Goal: Information Seeking & Learning: Learn about a topic

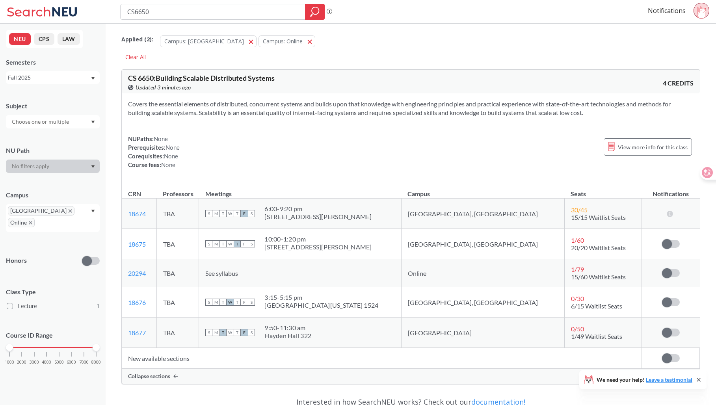
click at [596, 38] on div "Applied ( 2 ): Campus: [GEOGRAPHIC_DATA] Campus: Online Online" at bounding box center [410, 40] width 579 height 24
click at [598, 48] on div "Applied ( 2 ): Campus: [GEOGRAPHIC_DATA] Campus: Online Online" at bounding box center [410, 40] width 579 height 24
click at [656, 57] on div "Applied ( 2 ): Campus: [GEOGRAPHIC_DATA] Campus: Online Online Clear All" at bounding box center [410, 45] width 579 height 35
click at [600, 35] on div "Applied ( 2 ): Campus: [GEOGRAPHIC_DATA] Campus: Online Online" at bounding box center [410, 40] width 579 height 24
click at [648, 27] on div "Applied ( 2 ): Campus: [GEOGRAPHIC_DATA]: Online Online Clear All CS 6650 : Bui…" at bounding box center [411, 268] width 611 height 488
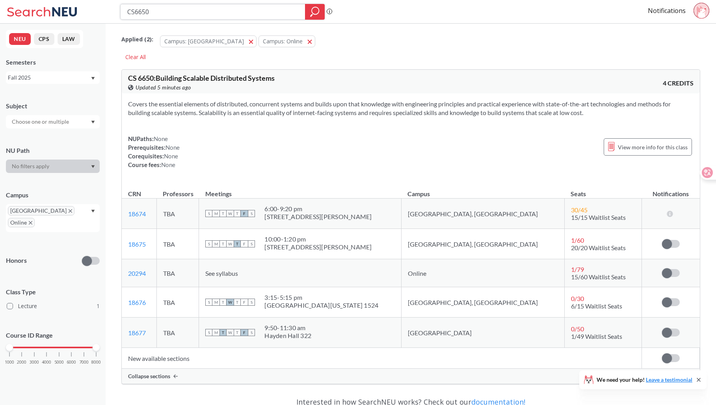
drag, startPoint x: 169, startPoint y: 15, endPoint x: 116, endPoint y: 8, distance: 53.3
click at [116, 8] on div "CS6650 Phrase search guarantees the exact search appears in the results. Ex. If…" at bounding box center [358, 12] width 716 height 24
paste input "517"
type input "CS5170"
click at [312, 9] on icon "magnifying glass" at bounding box center [315, 10] width 7 height 7
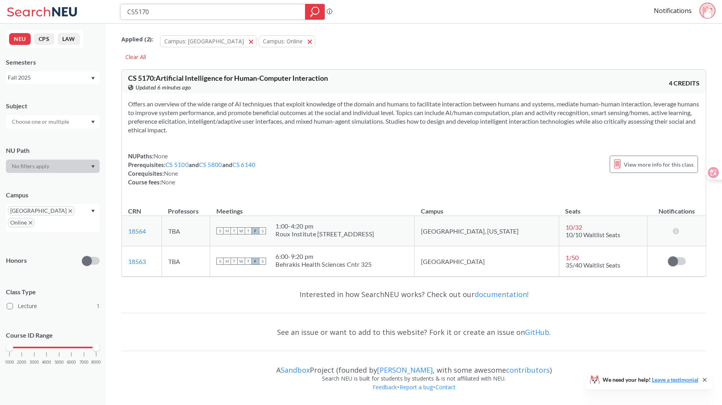
drag, startPoint x: 173, startPoint y: 17, endPoint x: 106, endPoint y: 13, distance: 67.5
click at [106, 13] on div "CS5170 Phrase search guarantees the exact search appears in the results. Ex. If…" at bounding box center [361, 12] width 722 height 24
paste input "552"
type input "5520"
click at [309, 13] on div at bounding box center [315, 12] width 20 height 16
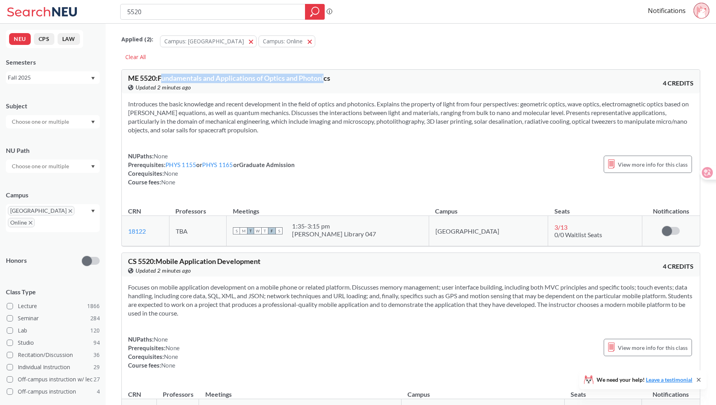
drag, startPoint x: 165, startPoint y: 77, endPoint x: 359, endPoint y: 71, distance: 194.0
click at [350, 71] on div "ME 5520 : Fundamentals and Applications of Optics and Photonics View this cours…" at bounding box center [411, 82] width 578 height 24
click at [366, 71] on div "ME 5520 : Fundamentals and Applications of Optics and Photonics View this cours…" at bounding box center [411, 82] width 578 height 24
drag, startPoint x: 330, startPoint y: 81, endPoint x: 185, endPoint y: 83, distance: 145.1
click at [185, 83] on div "ME 5520 : Fundamentals and Applications of Optics and Photonics View this cours…" at bounding box center [269, 82] width 283 height 17
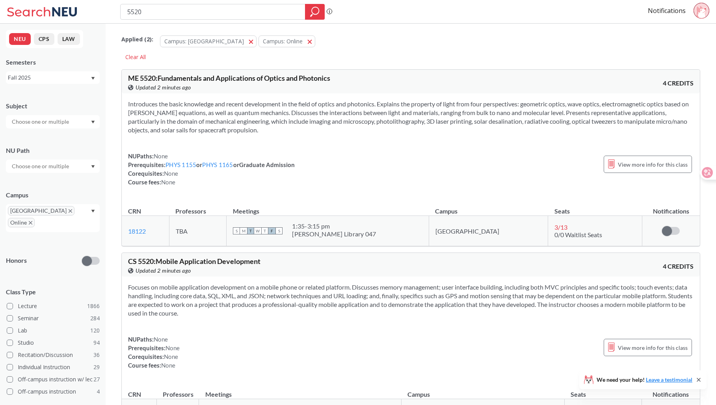
click at [365, 90] on div "View this course on Banner. Updated 2 minutes ago" at bounding box center [269, 87] width 283 height 9
drag, startPoint x: 194, startPoint y: 13, endPoint x: 182, endPoint y: 16, distance: 12.9
click at [109, 11] on div "5520 Phrase search guarantees the exact search appears in the results. Ex. If y…" at bounding box center [358, 12] width 716 height 24
paste input "CS624"
type input "CS6240"
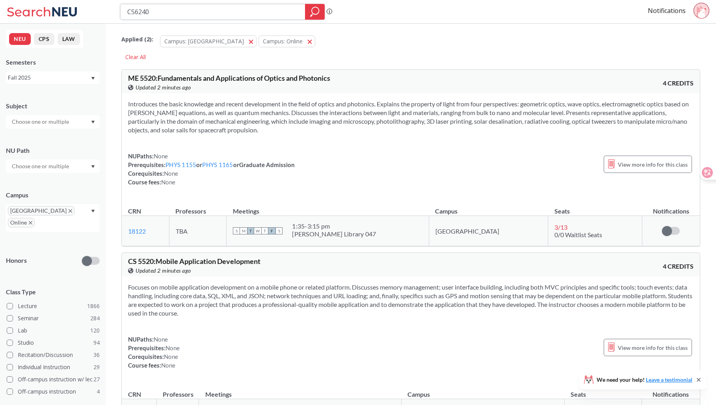
click at [308, 17] on div at bounding box center [315, 12] width 20 height 16
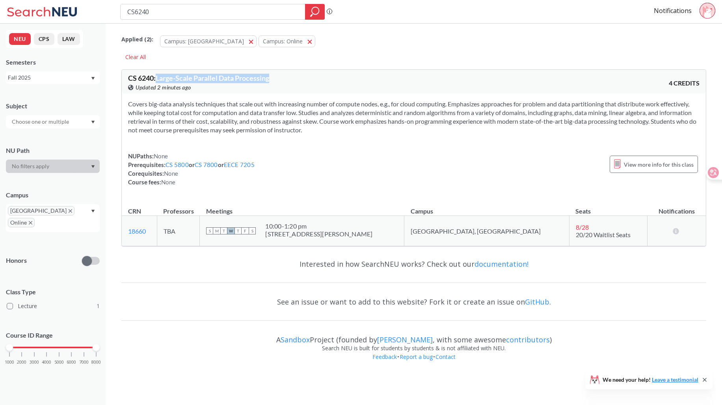
drag, startPoint x: 275, startPoint y: 76, endPoint x: 158, endPoint y: 76, distance: 116.7
click at [158, 76] on div "CS 6240 : Large-Scale Parallel Data Processing View this course on Banner. Upda…" at bounding box center [271, 82] width 286 height 17
copy span "Large-Scale Parallel Data Processing"
drag, startPoint x: 224, startPoint y: 6, endPoint x: 125, endPoint y: 6, distance: 98.5
click at [125, 6] on div "CS6240" at bounding box center [222, 12] width 205 height 16
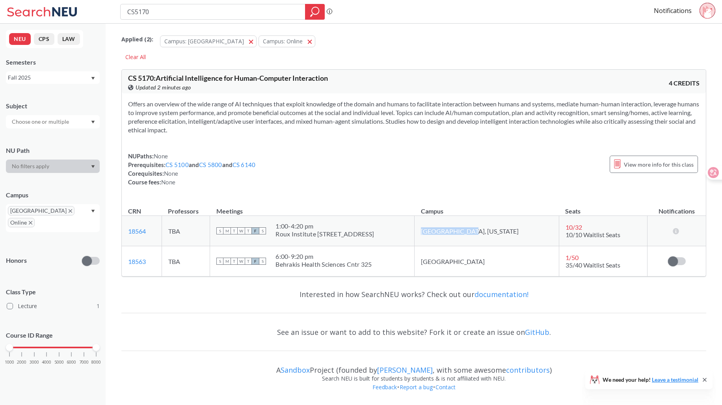
drag, startPoint x: 462, startPoint y: 234, endPoint x: 510, endPoint y: 230, distance: 48.6
click at [510, 230] on td "[GEOGRAPHIC_DATA], [US_STATE]" at bounding box center [487, 231] width 145 height 30
click at [611, 41] on div "Applied ( 2 ): Campus: [GEOGRAPHIC_DATA] Campus: Online Online" at bounding box center [413, 40] width 585 height 24
drag, startPoint x: 353, startPoint y: 77, endPoint x: 157, endPoint y: 79, distance: 195.9
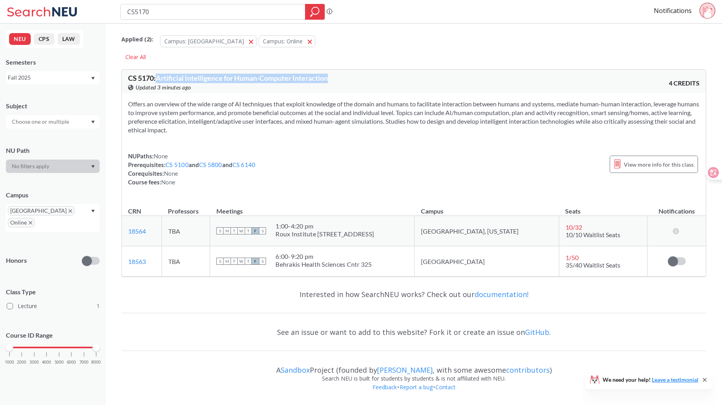
click at [157, 79] on div "CS 5170 : Artificial Intelligence for Human-Computer Interaction View this cour…" at bounding box center [271, 82] width 286 height 17
copy span "Artificial Intelligence for Human-Computer Interaction"
click at [638, 250] on td "1 / 50 35/40 Waitlist Seats" at bounding box center [603, 261] width 89 height 30
click at [177, 19] on div "CS5170" at bounding box center [222, 12] width 205 height 16
click at [178, 11] on input "CS5170" at bounding box center [213, 11] width 173 height 13
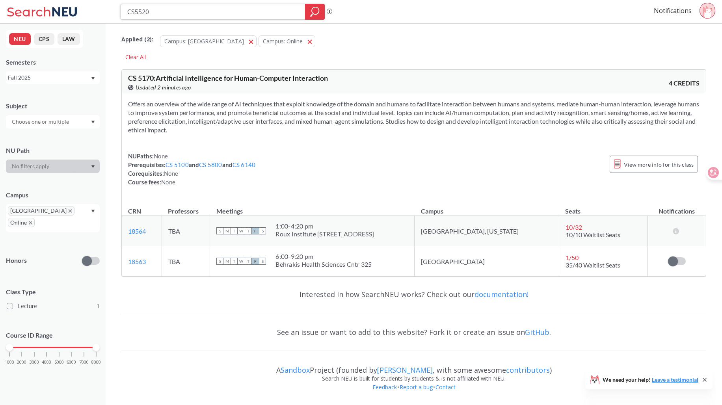
type input "CS5520"
click at [56, 65] on div "Semesters" at bounding box center [53, 62] width 94 height 9
click at [59, 71] on div "Fall 2025" at bounding box center [53, 77] width 94 height 13
click at [56, 76] on div "Fall 2025" at bounding box center [49, 77] width 82 height 9
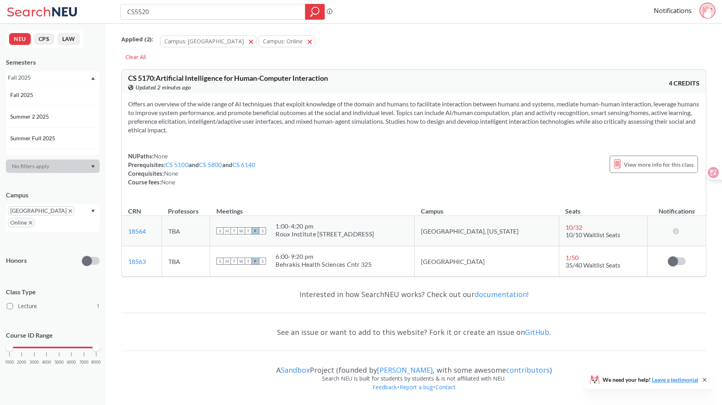
click at [117, 111] on div "Applied ( 2 ): Campus: [GEOGRAPHIC_DATA]: Online Online Clear All CS 5170 : Art…" at bounding box center [414, 214] width 616 height 380
click at [68, 92] on div "NEU CPS LAW Semesters Fall 2025 Subject NU Path Campus [GEOGRAPHIC_DATA] Online…" at bounding box center [53, 215] width 106 height 382
click at [74, 86] on div "NEU CPS LAW Semesters Fall 2025 Subject NU Path Campus [GEOGRAPHIC_DATA] Online…" at bounding box center [53, 215] width 106 height 382
click at [79, 83] on div "Fall 2025" at bounding box center [53, 77] width 94 height 13
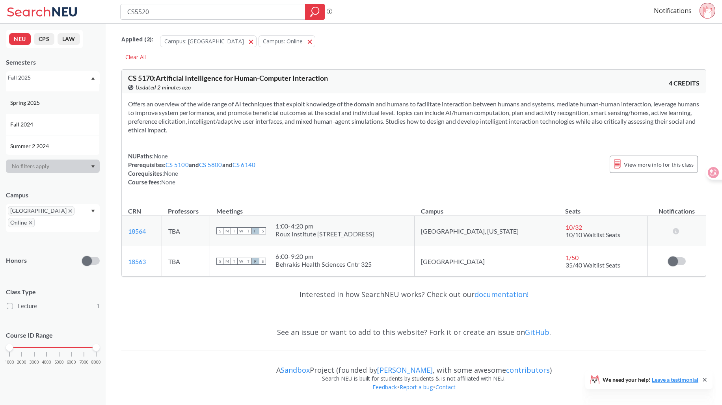
click at [52, 104] on div "Spring 2025" at bounding box center [54, 103] width 89 height 9
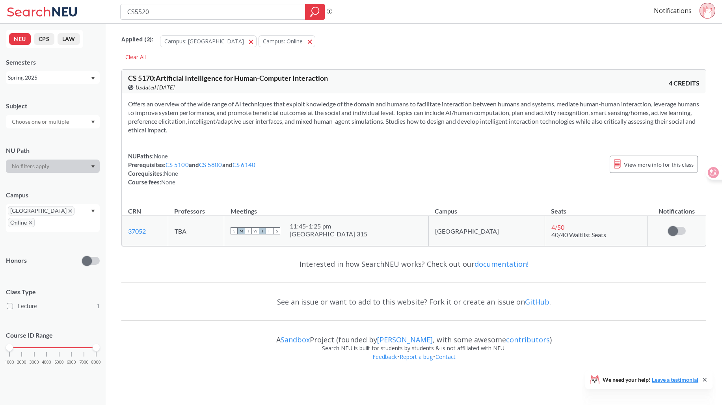
type input "CS5520"
click at [309, 15] on div at bounding box center [315, 12] width 20 height 16
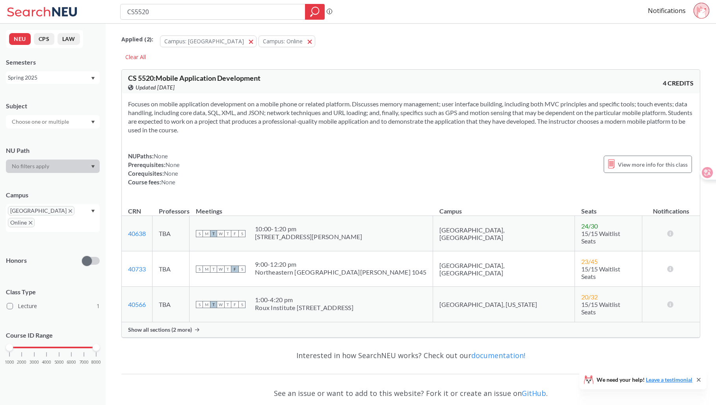
click at [164, 326] on span "Show all sections (2 more)" at bounding box center [160, 329] width 64 height 7
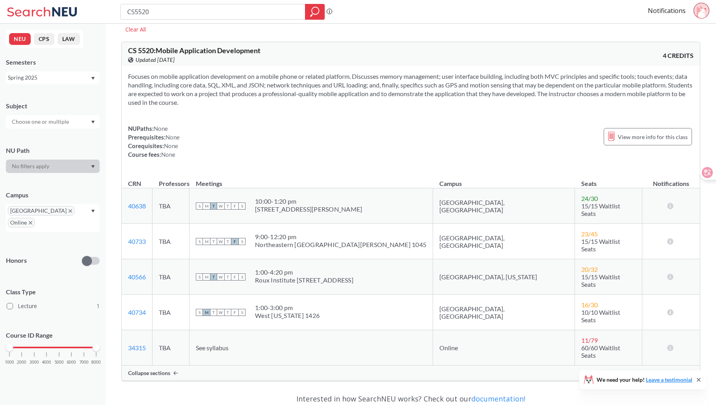
scroll to position [39, 0]
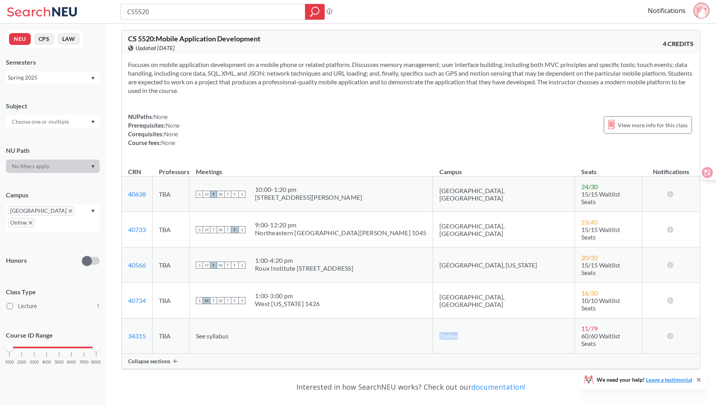
drag, startPoint x: 439, startPoint y: 314, endPoint x: 425, endPoint y: 314, distance: 13.8
click at [417, 318] on tr "34315 View this section on Banner. TBA See syllabus Online 11 / 79 60/60 Waitli…" at bounding box center [411, 335] width 578 height 35
click at [469, 318] on td "Online" at bounding box center [504, 335] width 142 height 35
drag, startPoint x: 490, startPoint y: 284, endPoint x: 452, endPoint y: 283, distance: 37.4
click at [415, 283] on tr "40734 View this section on Banner. TBA S M T W T F S 1:00 - 3:00 pm [GEOGRAPHIC…" at bounding box center [411, 300] width 578 height 35
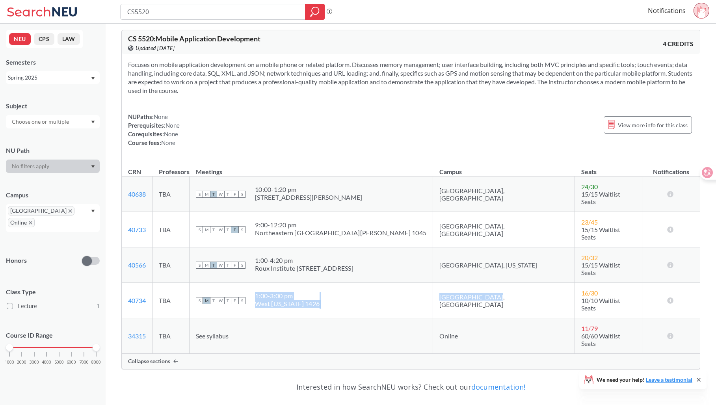
click at [482, 284] on td "[GEOGRAPHIC_DATA], [GEOGRAPHIC_DATA]" at bounding box center [504, 300] width 142 height 35
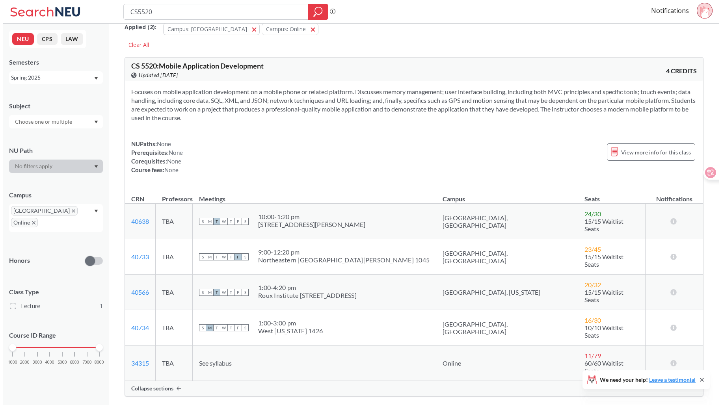
scroll to position [0, 0]
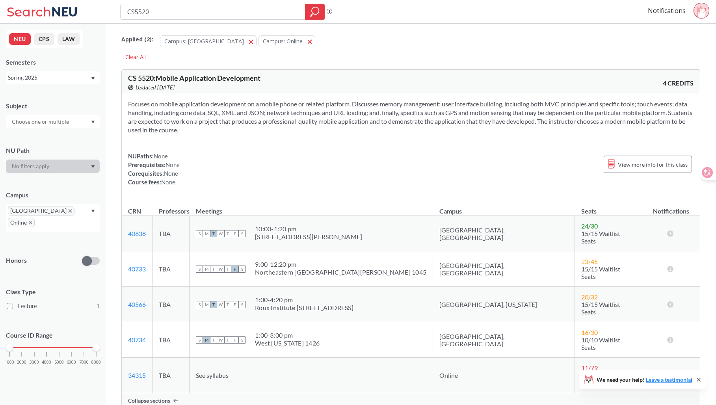
click at [636, 44] on div "Applied ( 2 ): Campus: [GEOGRAPHIC_DATA] Campus: Online Online" at bounding box center [410, 40] width 579 height 24
drag, startPoint x: 137, startPoint y: 13, endPoint x: 115, endPoint y: 14, distance: 21.7
click at [106, 13] on div "CS5520 Phrase search guarantees the exact search appears in the results. Ex. If…" at bounding box center [358, 12] width 716 height 24
paste input "624"
type input "CS6240"
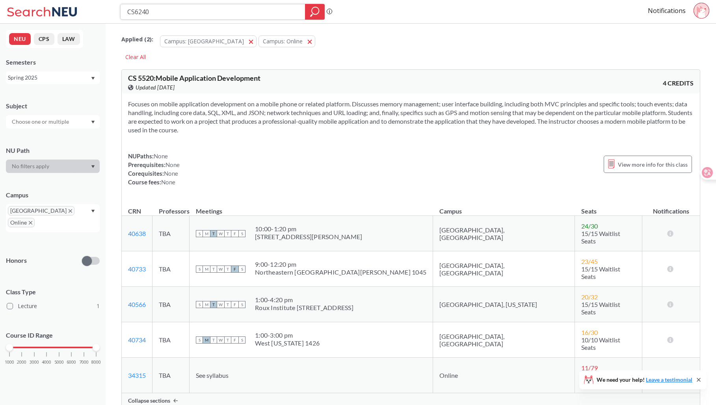
click at [318, 10] on icon "magnifying glass" at bounding box center [314, 11] width 9 height 11
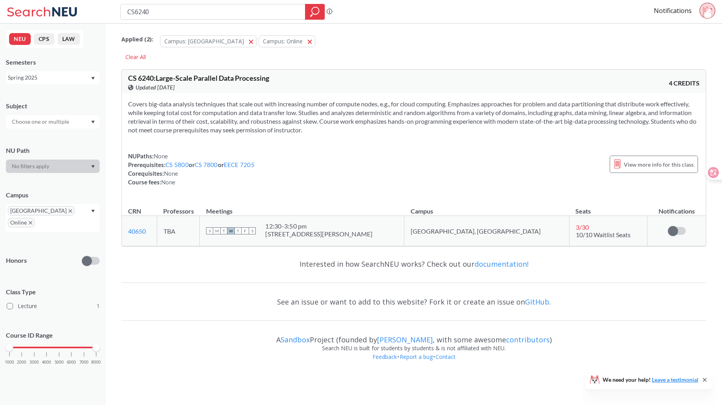
drag, startPoint x: 157, startPoint y: 80, endPoint x: 309, endPoint y: 86, distance: 151.8
click at [302, 85] on div "CS 6240 : Large-Scale Parallel Data Processing View this course on Banner. Upda…" at bounding box center [271, 82] width 286 height 17
click at [311, 86] on div "View this course on Banner. Updated [DATE]" at bounding box center [271, 87] width 286 height 9
